Goal: Information Seeking & Learning: Learn about a topic

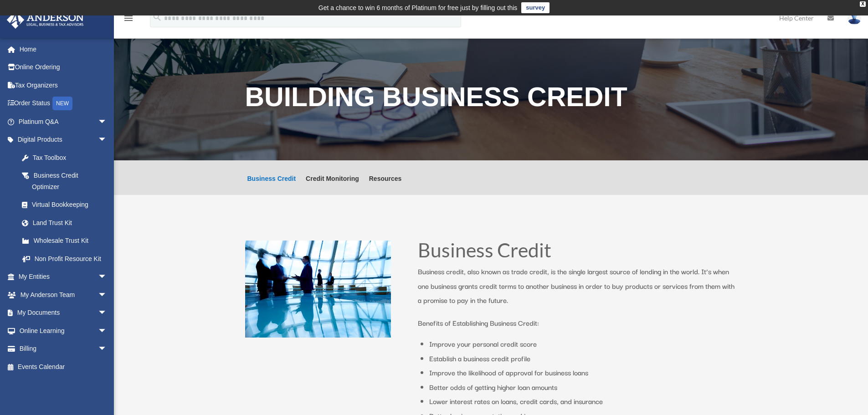
click at [240, 86] on div "Building Business Credit" at bounding box center [491, 100] width 754 height 122
drag, startPoint x: 53, startPoint y: 169, endPoint x: 268, endPoint y: 204, distance: 218.0
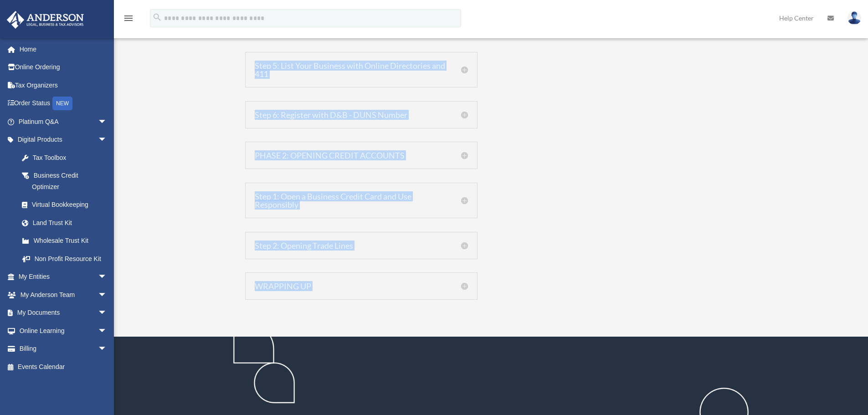
scroll to position [951, 0]
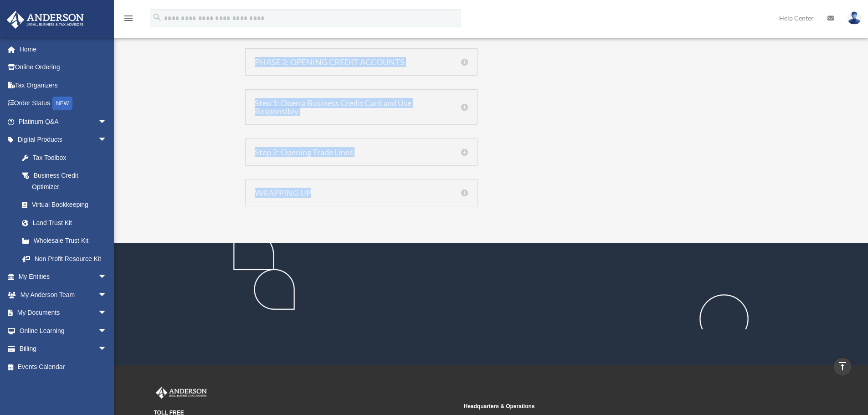
drag, startPoint x: 417, startPoint y: 149, endPoint x: 672, endPoint y: 197, distance: 259.5
copy div "Loremips Dolors Ametcons adipis, elit seddo ei tempo incidi, ut lab etdolo magn…"
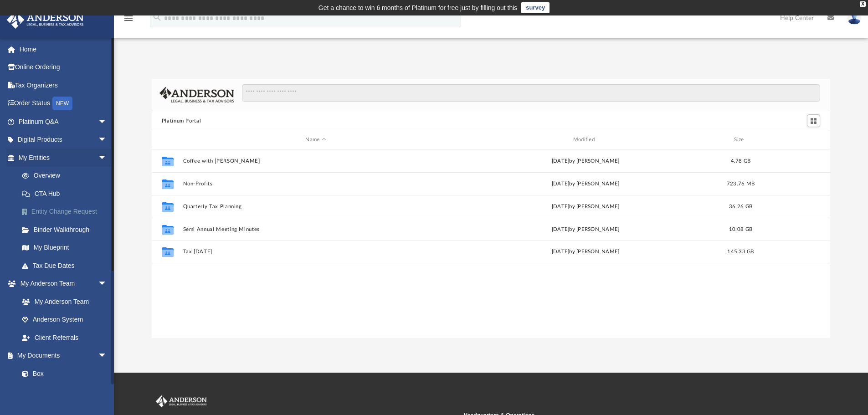
scroll to position [200, 672]
click at [98, 140] on span "arrow_drop_down" at bounding box center [107, 140] width 18 height 19
click at [59, 200] on div "Virtual Bookkeeping" at bounding box center [70, 193] width 77 height 11
